Goal: Check status

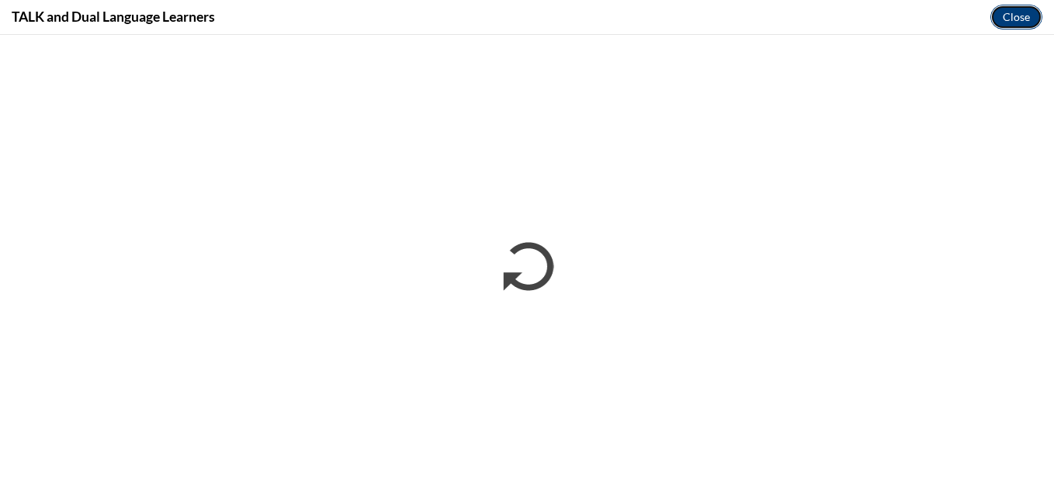
click at [1028, 16] on button "Close" at bounding box center [1016, 17] width 52 height 25
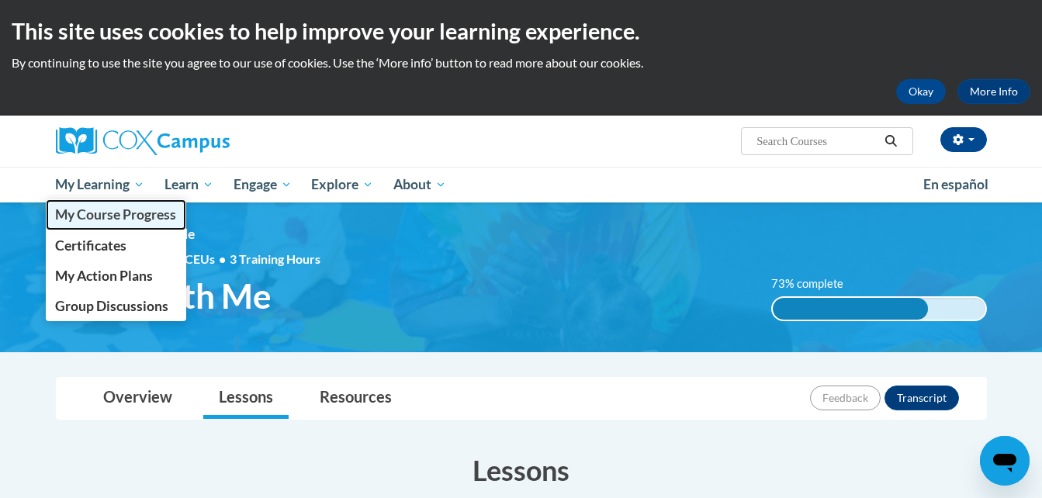
click at [89, 210] on span "My Course Progress" at bounding box center [115, 214] width 121 height 16
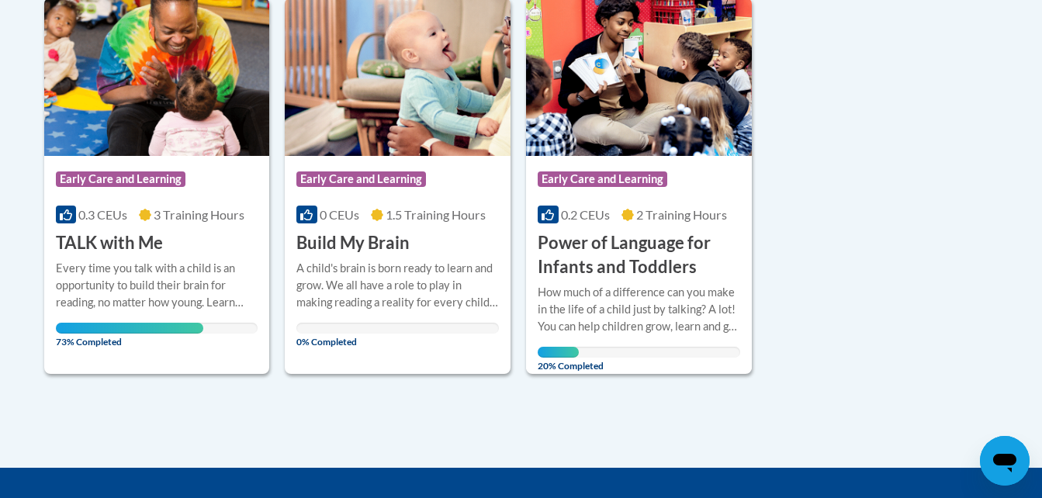
scroll to position [403, 0]
